Goal: Check status

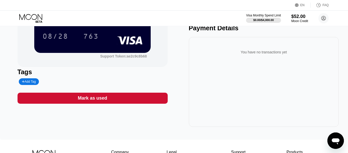
scroll to position [8, 0]
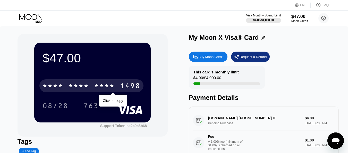
click at [100, 90] on div "* * * *" at bounding box center [104, 87] width 21 height 8
click at [96, 91] on div "* * * *" at bounding box center [104, 87] width 21 height 8
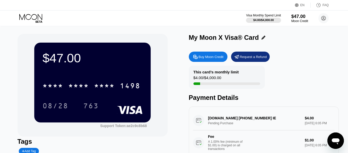
click at [29, 20] on icon at bounding box center [31, 18] width 24 height 9
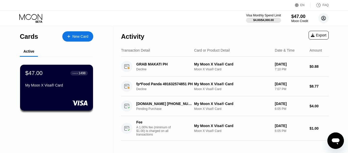
click at [321, 19] on icon at bounding box center [323, 18] width 4 height 4
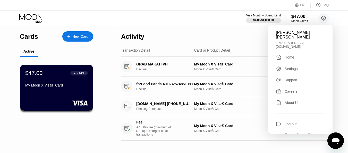
click at [299, 54] on div " Home" at bounding box center [300, 57] width 49 height 6
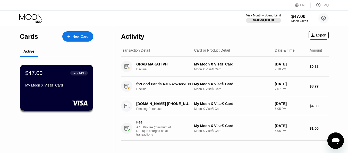
click at [326, 16] on circle at bounding box center [323, 18] width 10 height 10
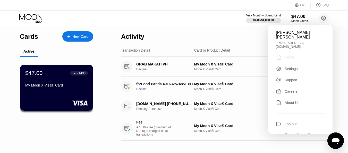
click at [280, 54] on div "" at bounding box center [279, 57] width 6 height 6
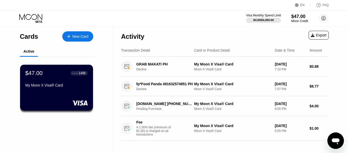
click at [36, 18] on icon at bounding box center [31, 18] width 24 height 9
click at [142, 87] on div "fp*Food Panda 491632574851 PH Decline" at bounding box center [167, 86] width 62 height 9
click at [50, 94] on div "$47.00 ● ● ● ● 1498 My Moon X Visa® Card" at bounding box center [57, 88] width 74 height 47
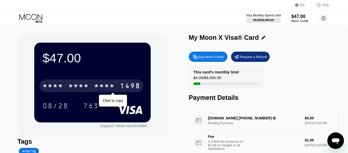
click at [56, 87] on div "* * * *" at bounding box center [52, 87] width 21 height 8
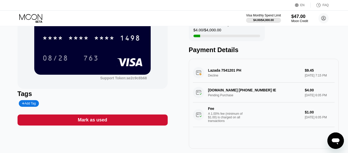
scroll to position [62, 0]
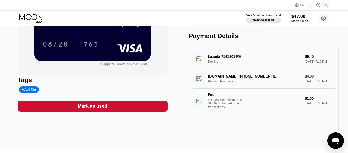
click at [245, 62] on div "Lazada 7541201 PH Decline $9.45 Sep 20, 2025 7:15 PM" at bounding box center [264, 59] width 142 height 20
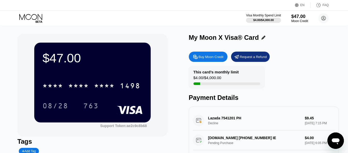
click at [198, 122] on div "Lazada 7541201 PH Decline $9.45 Sep 20, 2025 7:15 PM" at bounding box center [264, 121] width 142 height 20
click at [215, 119] on div "Lazada 7541201 PH Decline $9.45 Sep 20, 2025 7:15 PM" at bounding box center [264, 121] width 142 height 20
